Goal: Navigation & Orientation: Find specific page/section

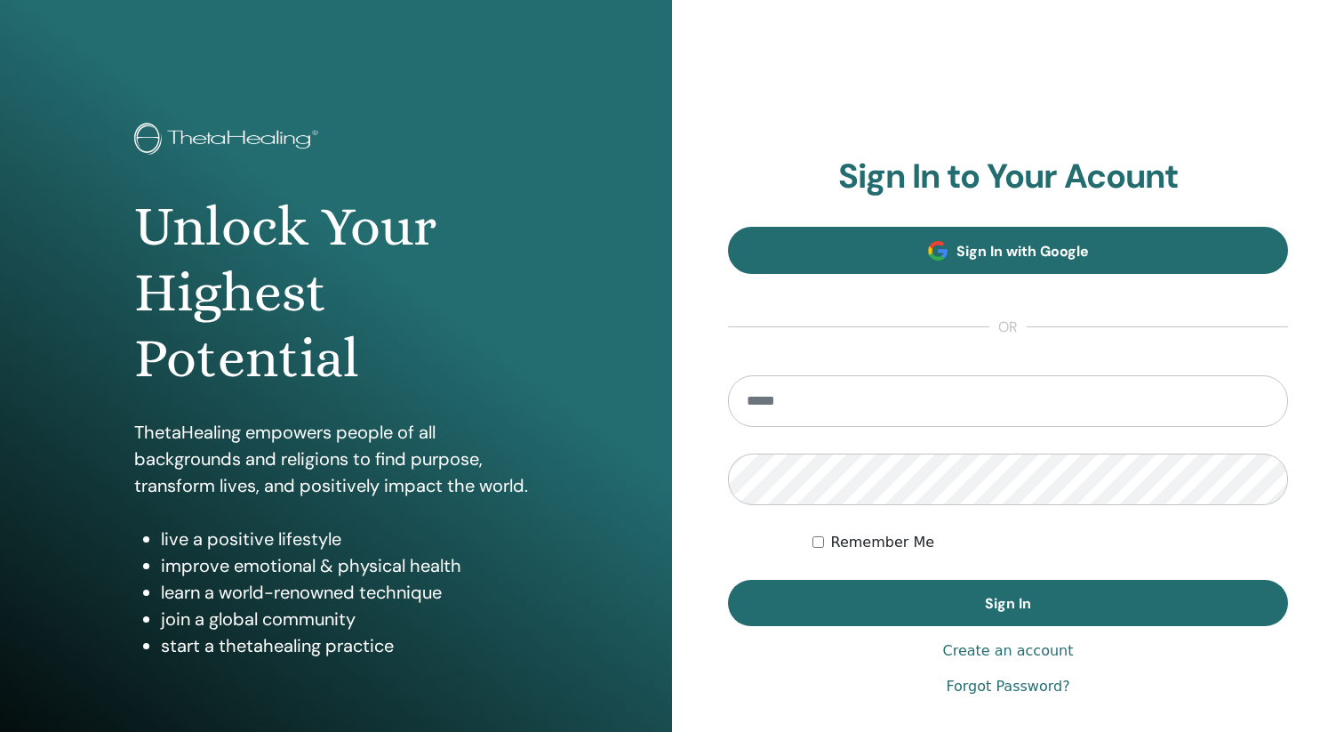
type input "**********"
click at [960, 243] on span "Sign In with Google" at bounding box center [1022, 251] width 132 height 19
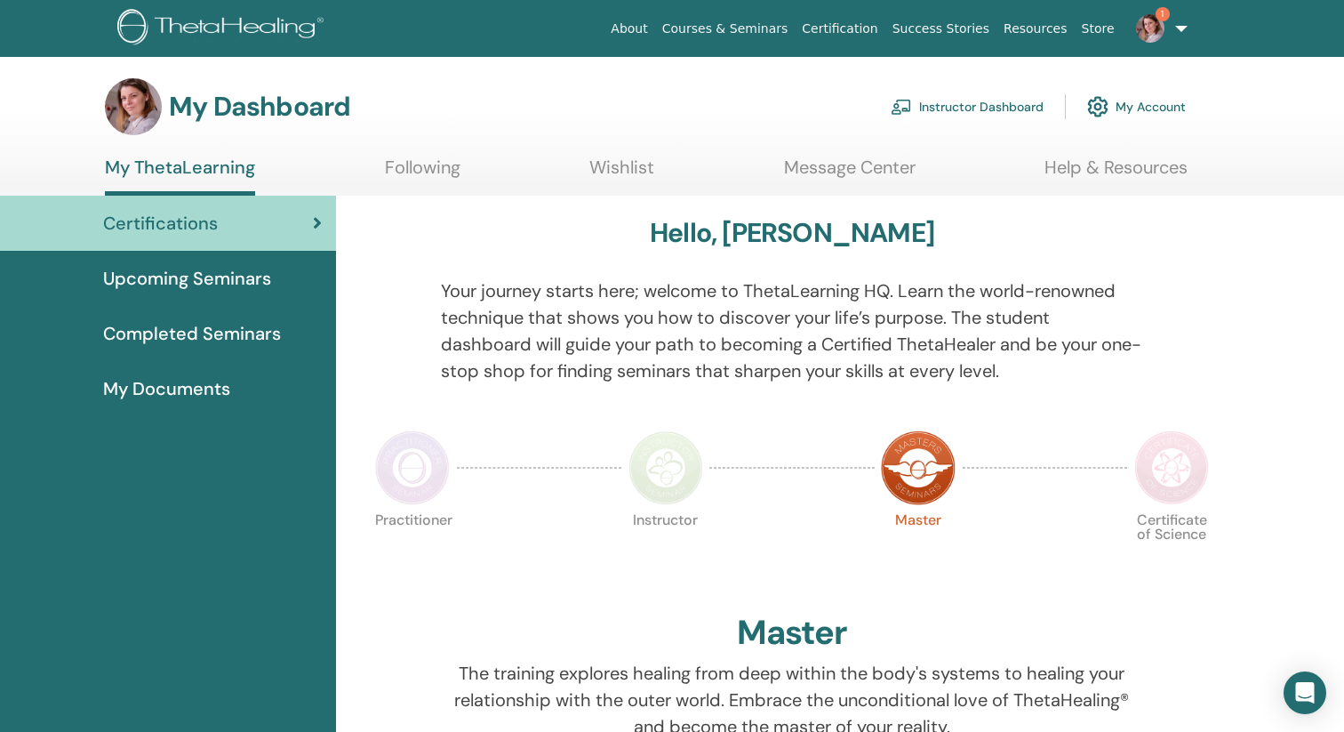
click at [415, 488] on img at bounding box center [412, 467] width 75 height 75
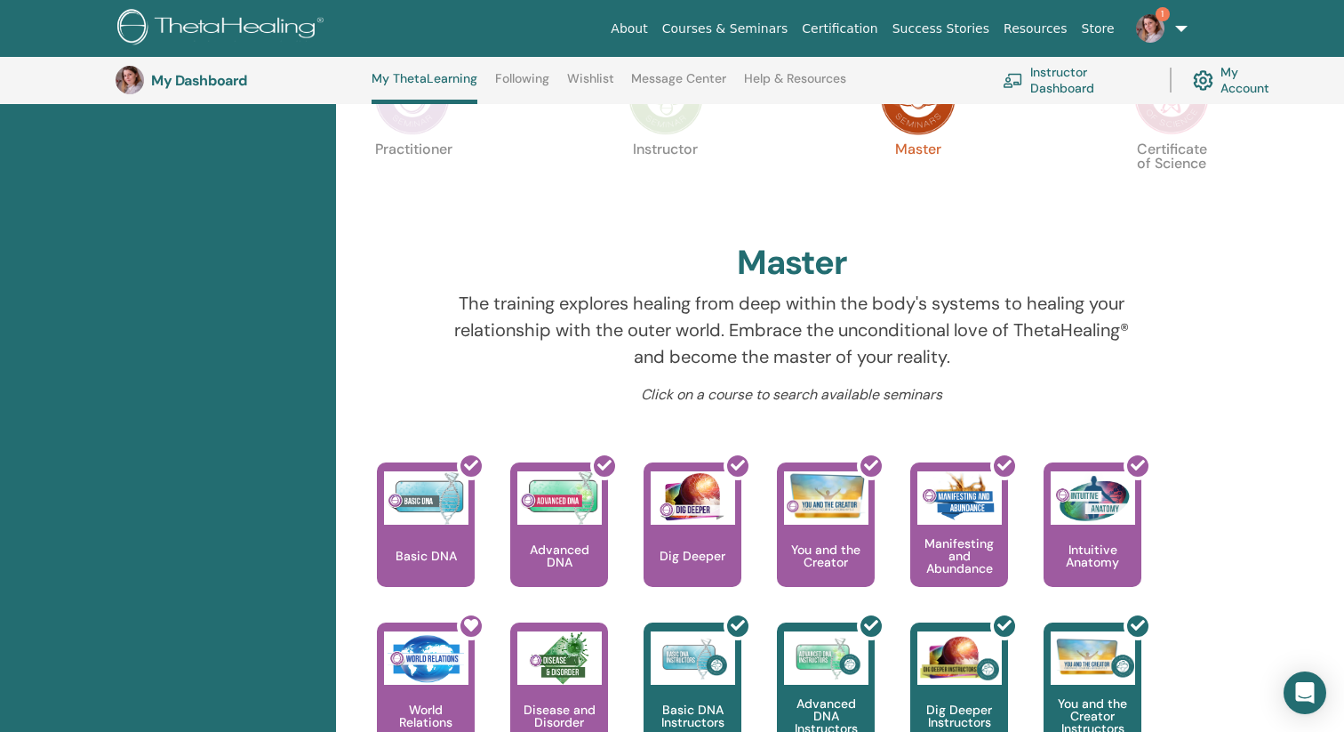
scroll to position [418, 0]
click at [416, 125] on img at bounding box center [412, 97] width 75 height 75
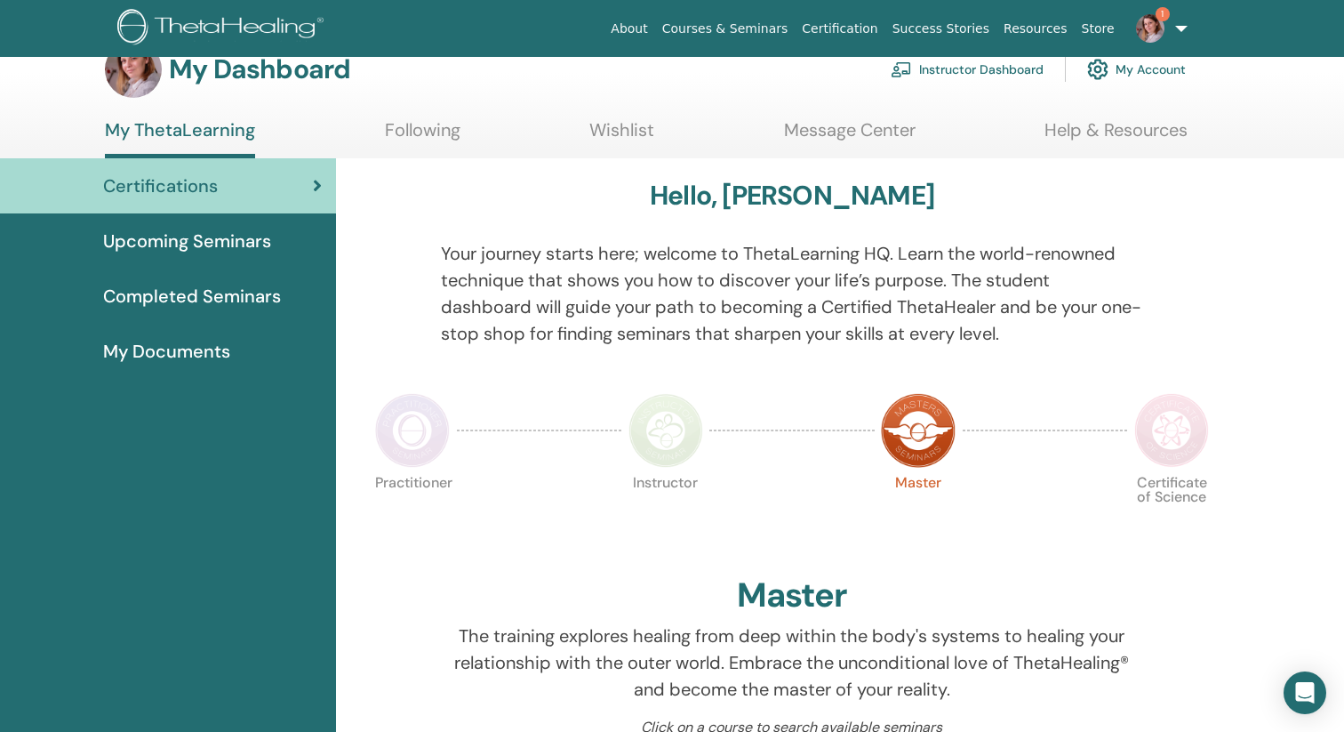
scroll to position [32, 0]
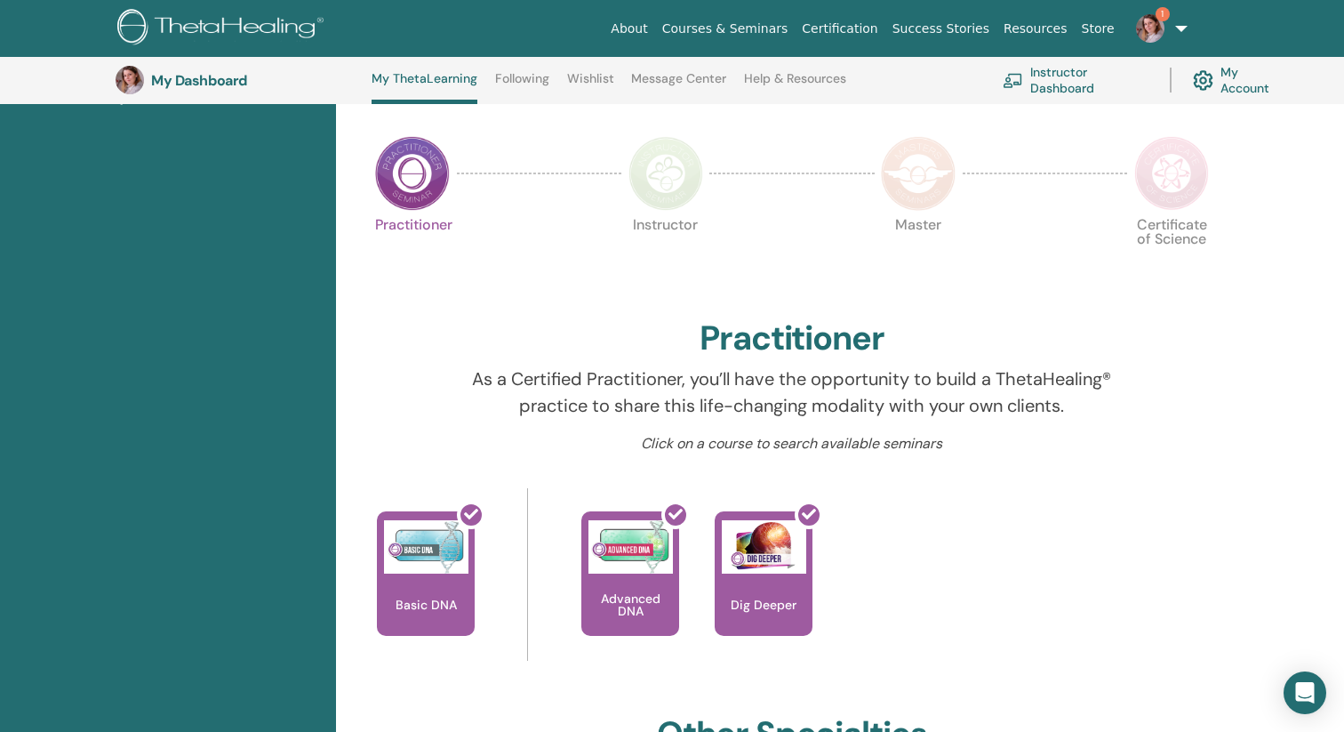
scroll to position [285, 0]
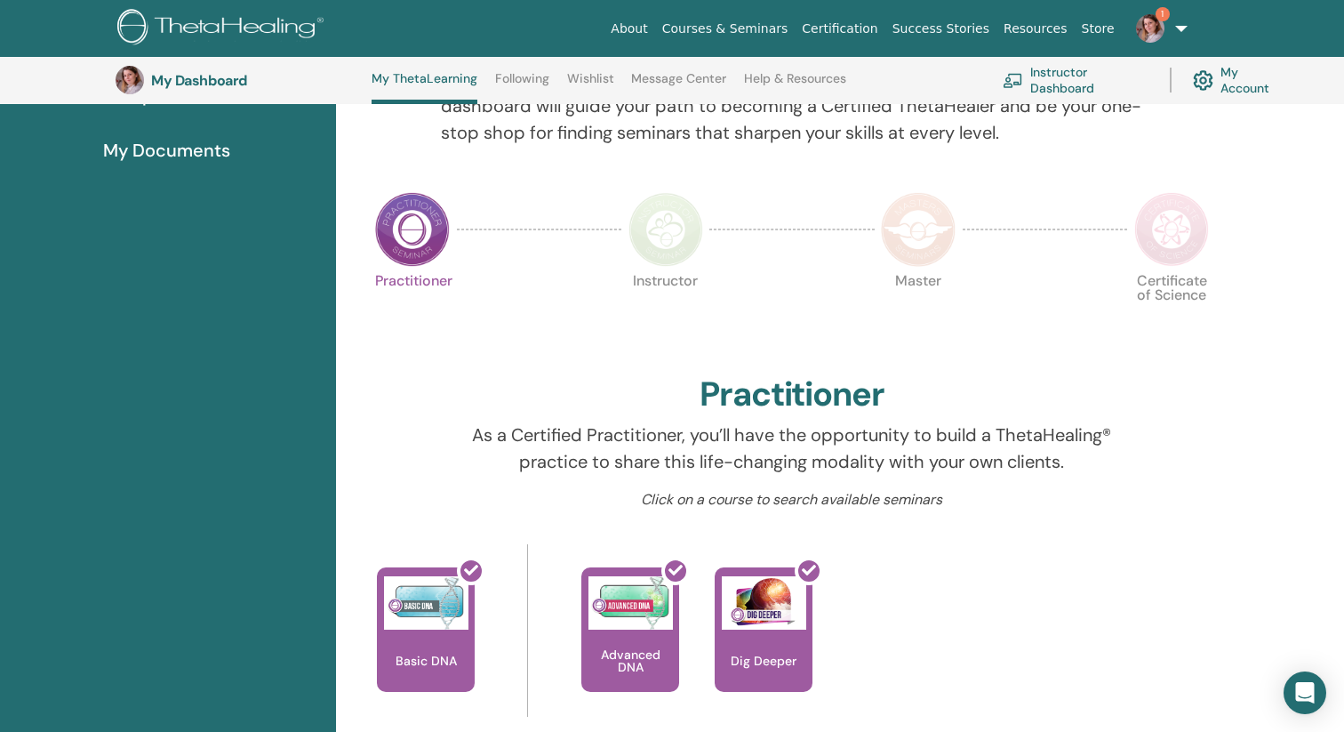
click at [674, 239] on img at bounding box center [665, 229] width 75 height 75
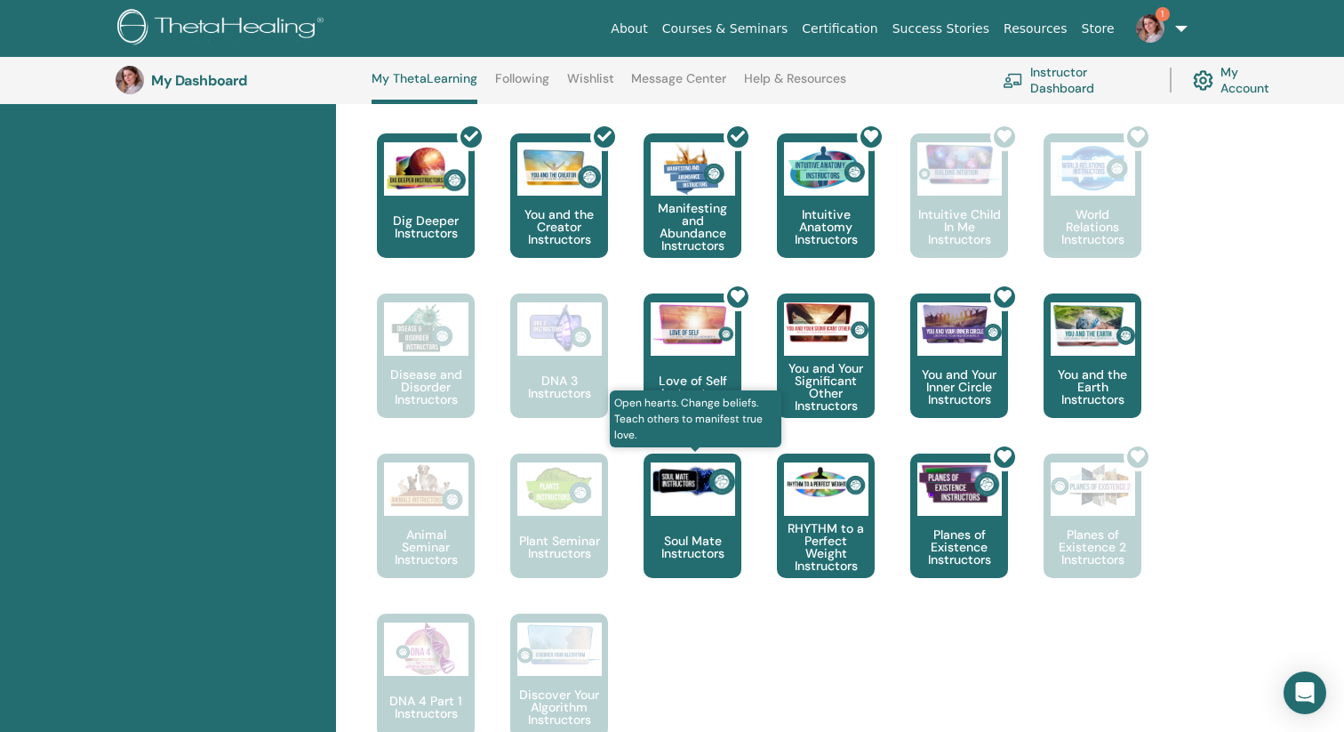
scroll to position [882, 0]
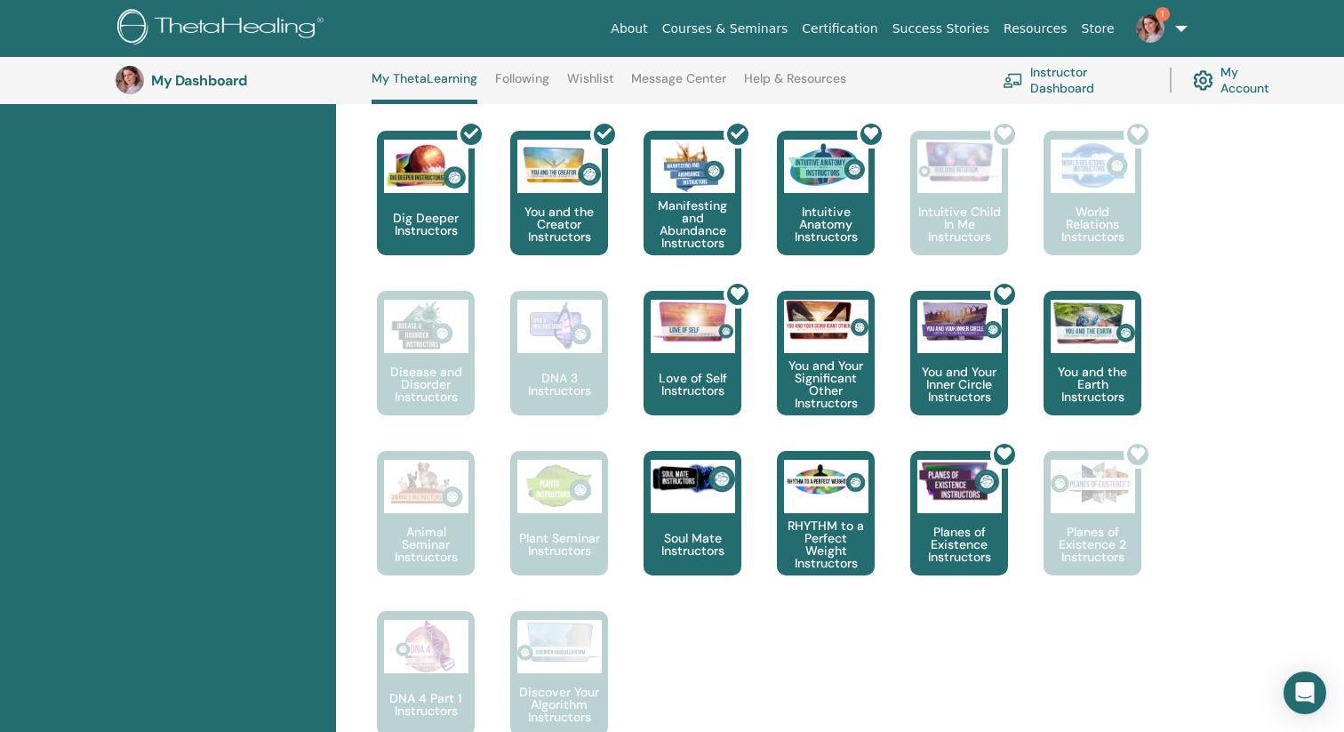
click at [1173, 24] on link "1" at bounding box center [1158, 28] width 73 height 57
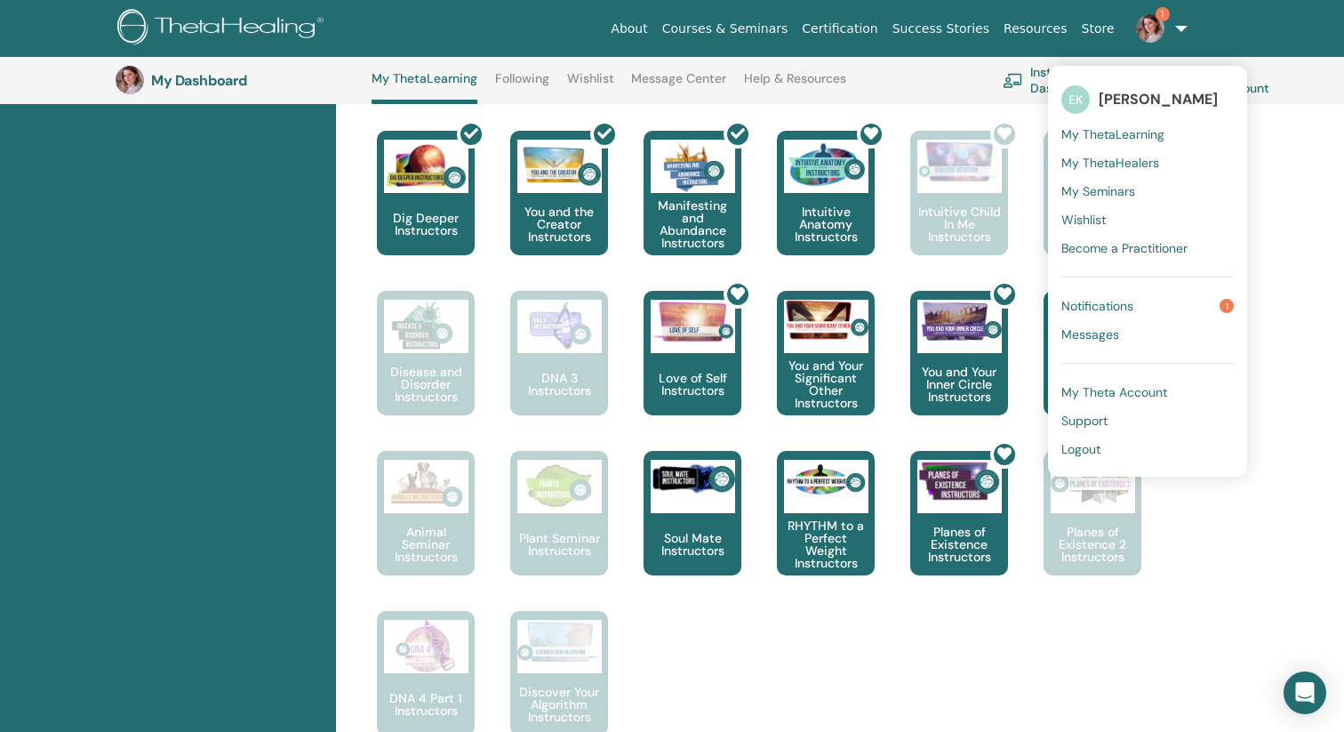
click at [1119, 299] on span "Notifications" at bounding box center [1097, 306] width 72 height 16
